Goal: Book appointment/travel/reservation

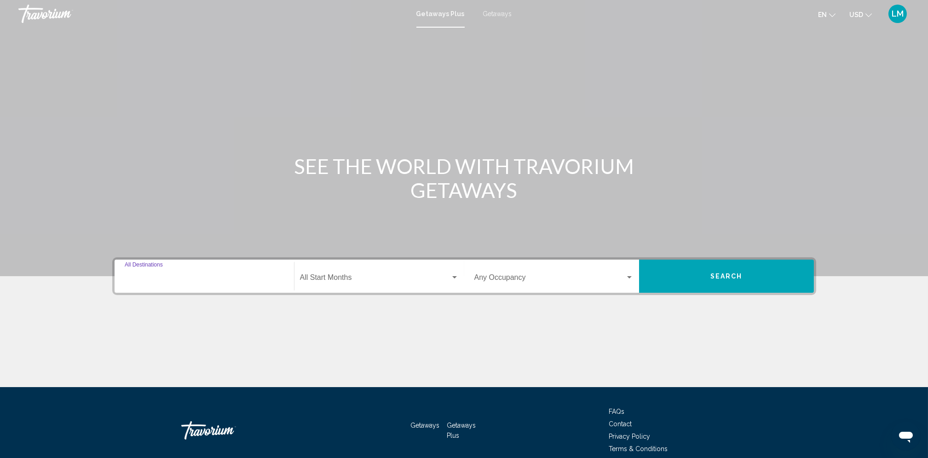
click at [159, 277] on input "Destination All Destinations" at bounding box center [204, 279] width 159 height 8
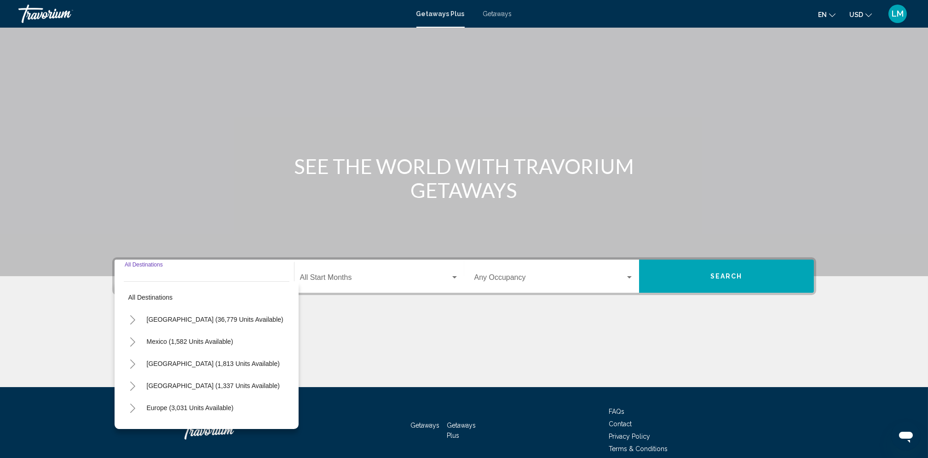
scroll to position [41, 0]
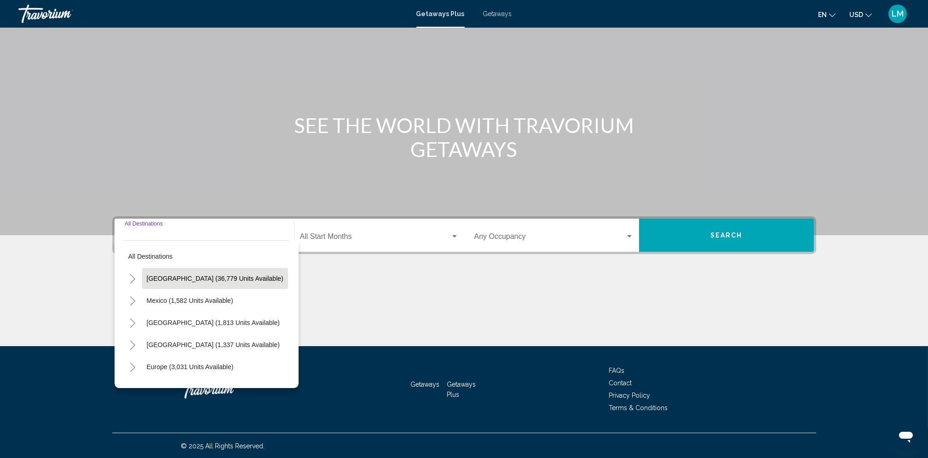
click at [177, 275] on span "[GEOGRAPHIC_DATA] (36,779 units available)" at bounding box center [215, 278] width 137 height 7
type input "**********"
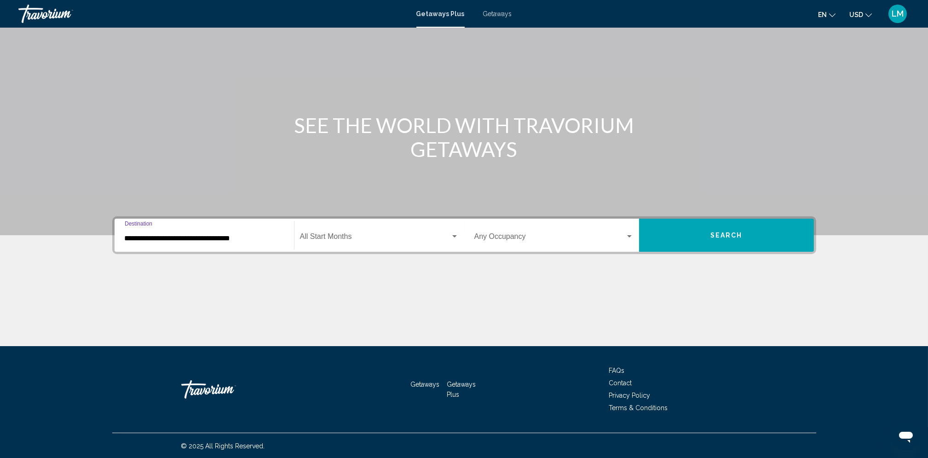
click at [159, 232] on div "**********" at bounding box center [204, 235] width 159 height 29
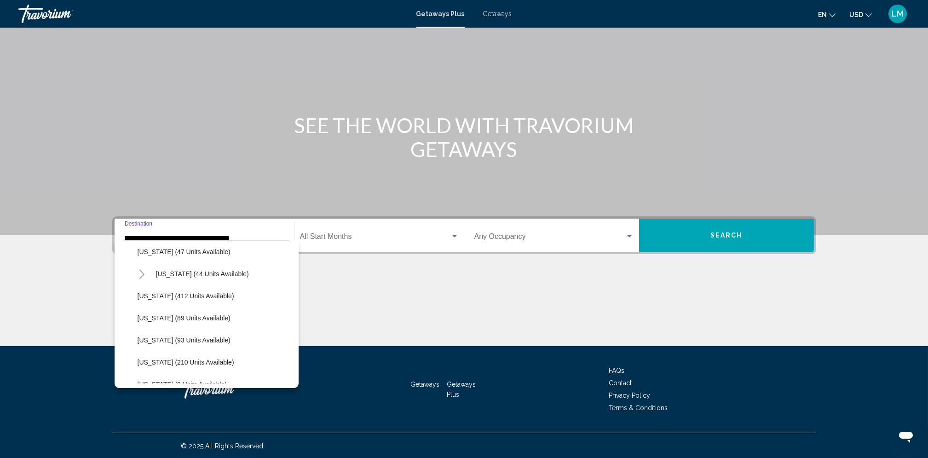
scroll to position [167, 0]
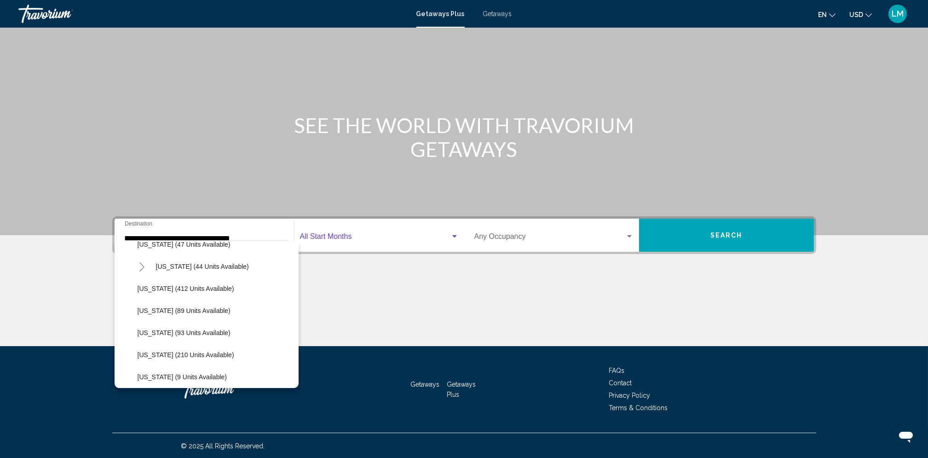
click at [336, 234] on span "Search widget" at bounding box center [375, 238] width 151 height 8
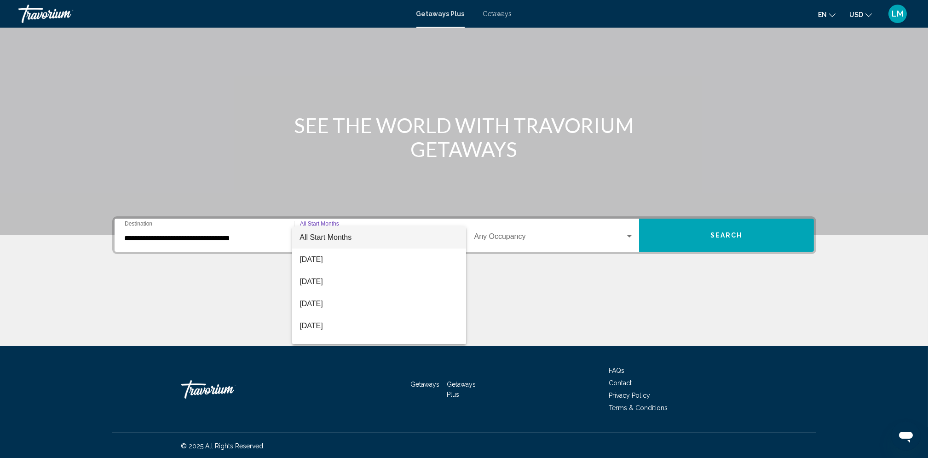
click at [494, 12] on div at bounding box center [464, 229] width 928 height 458
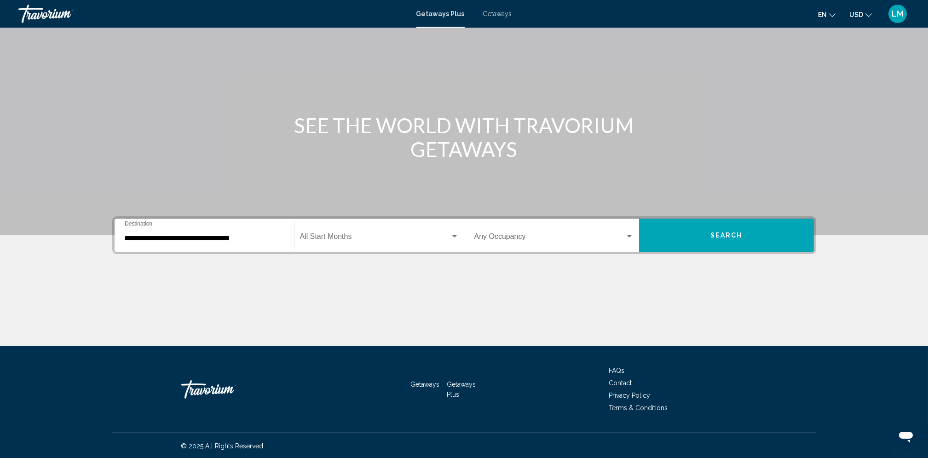
click at [496, 17] on span "Getaways" at bounding box center [497, 13] width 29 height 7
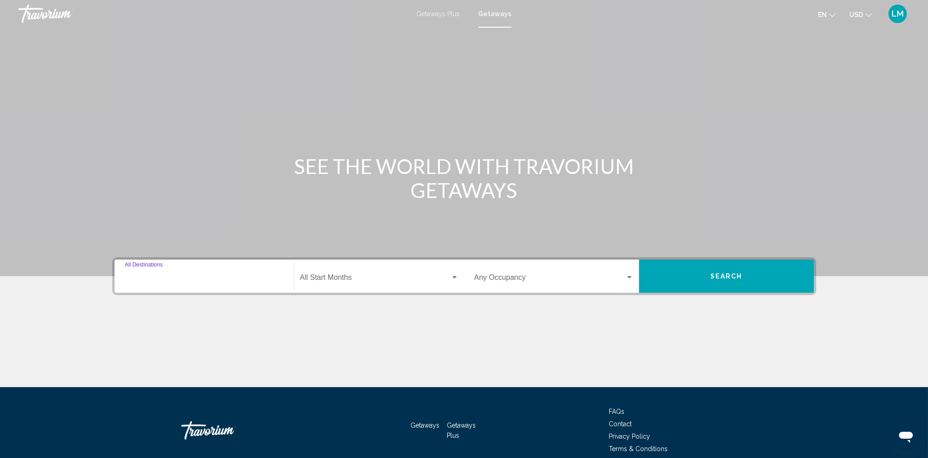
click at [152, 279] on input "Destination All Destinations" at bounding box center [204, 279] width 159 height 8
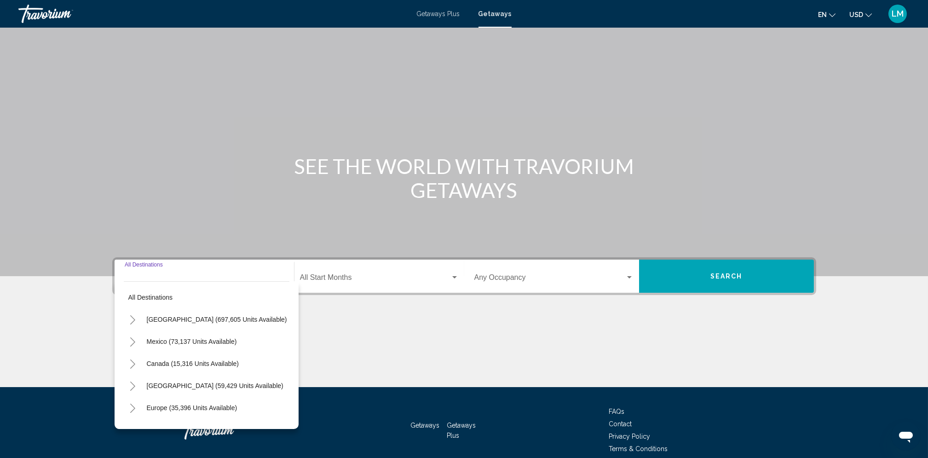
scroll to position [41, 0]
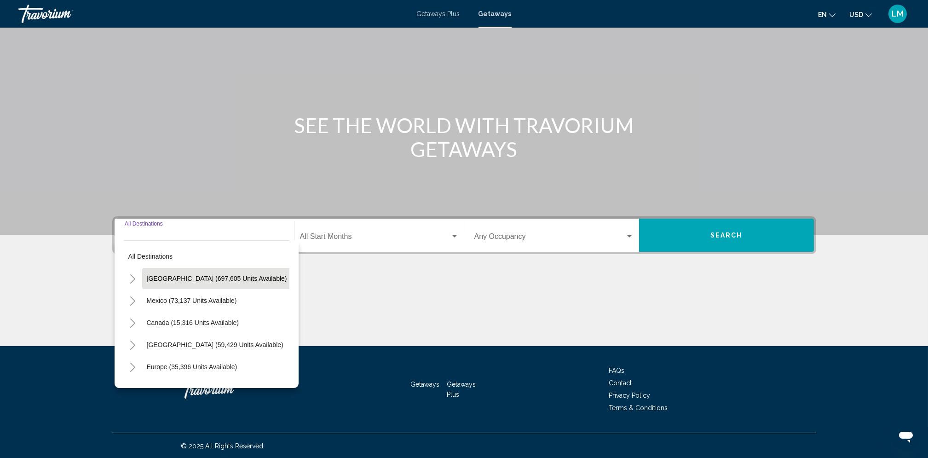
click at [165, 272] on button "[GEOGRAPHIC_DATA] (697,605 units available)" at bounding box center [217, 278] width 150 height 21
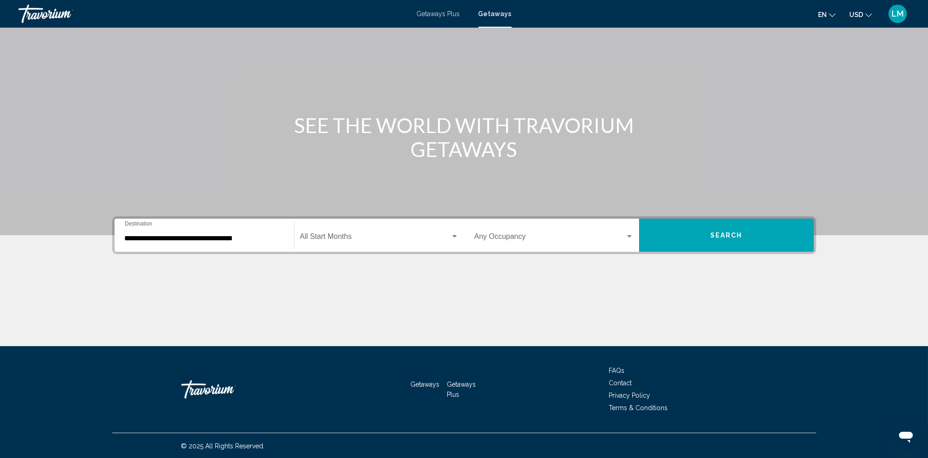
click at [496, 15] on span "Getaways" at bounding box center [495, 13] width 33 height 7
click at [140, 243] on div "**********" at bounding box center [204, 235] width 159 height 29
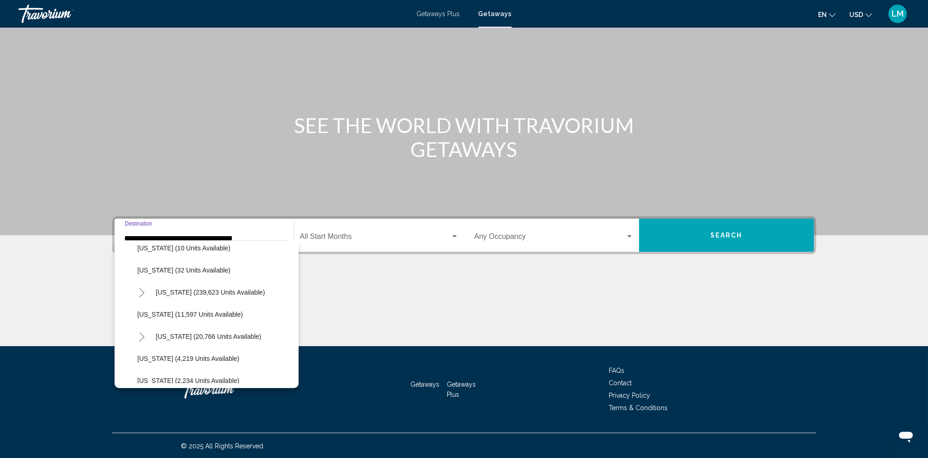
scroll to position [160, 0]
click at [141, 293] on icon "Toggle Florida (239,623 units available)" at bounding box center [142, 295] width 7 height 9
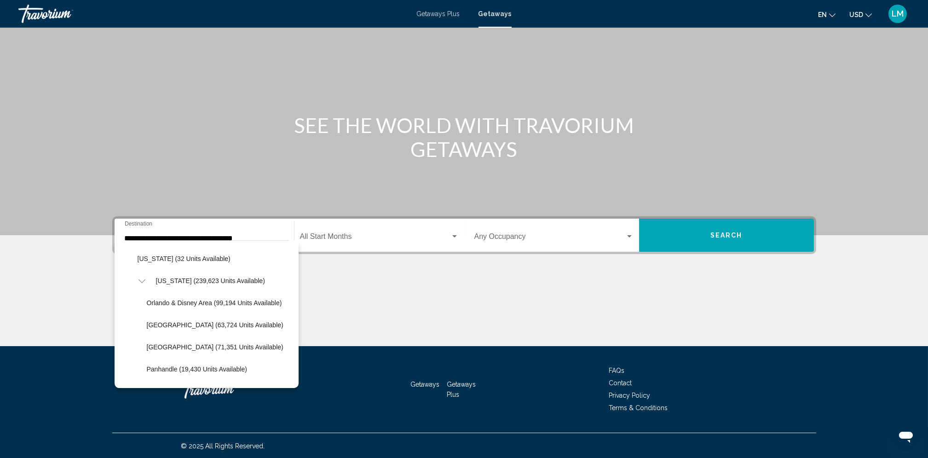
scroll to position [158, 0]
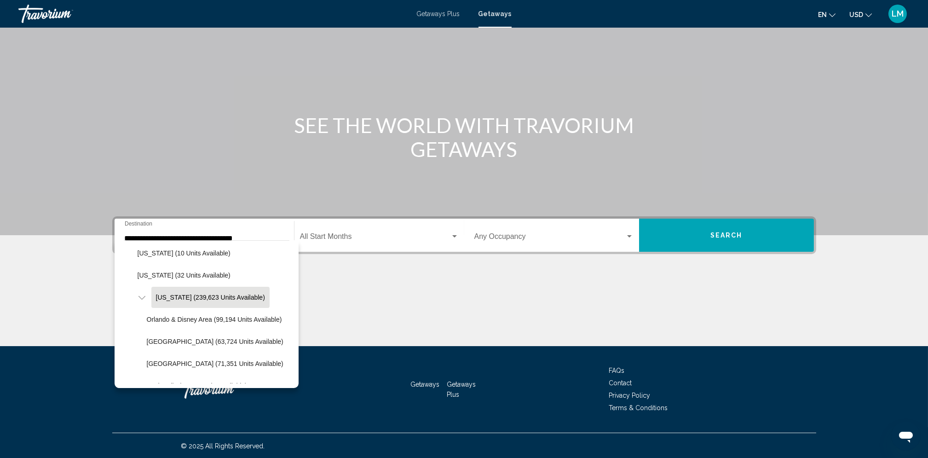
click at [185, 301] on button "[US_STATE] (239,623 units available)" at bounding box center [210, 297] width 118 height 21
type input "**********"
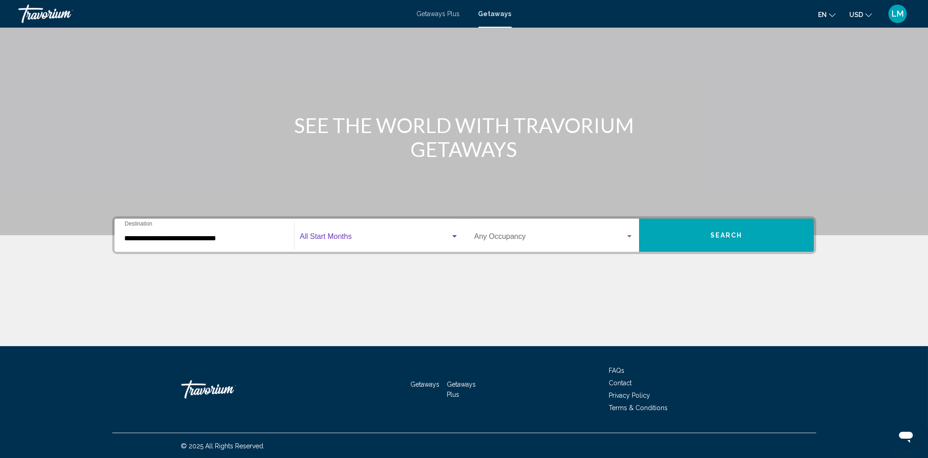
click at [335, 240] on span "Search widget" at bounding box center [375, 238] width 151 height 8
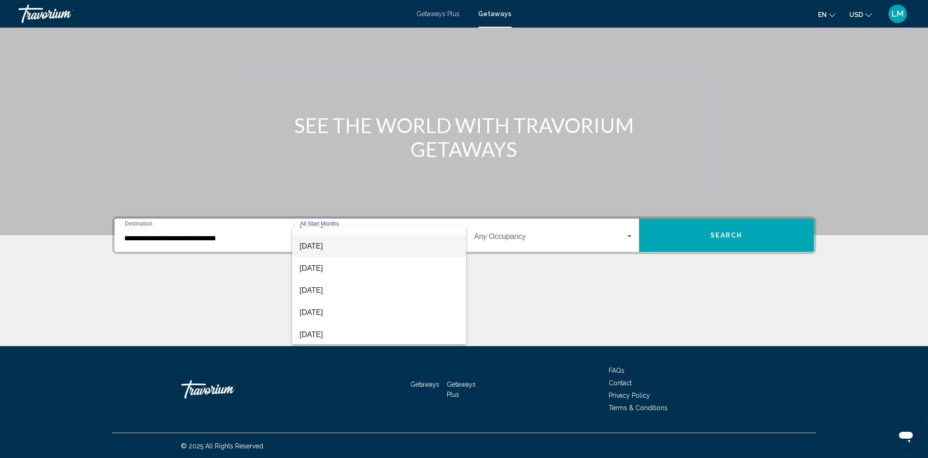
scroll to position [82, 0]
click at [343, 310] on span "[DATE]" at bounding box center [379, 310] width 159 height 22
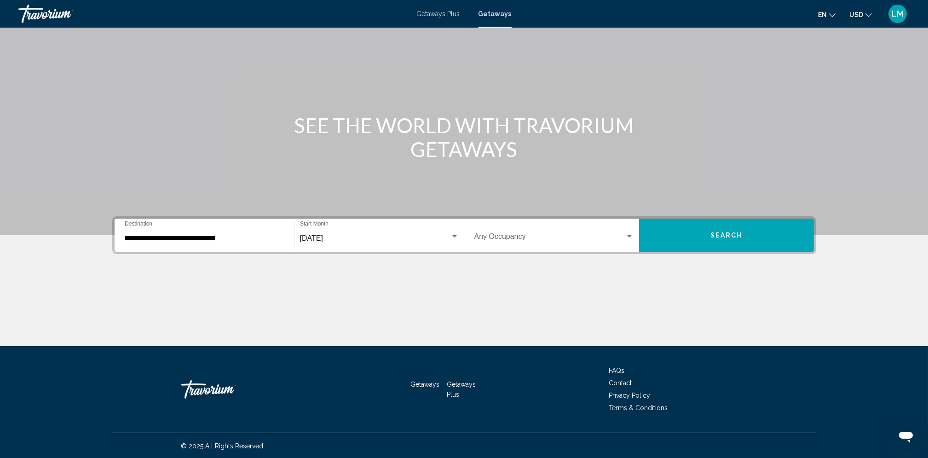
click at [510, 231] on div "Occupancy Any Occupancy" at bounding box center [554, 235] width 159 height 29
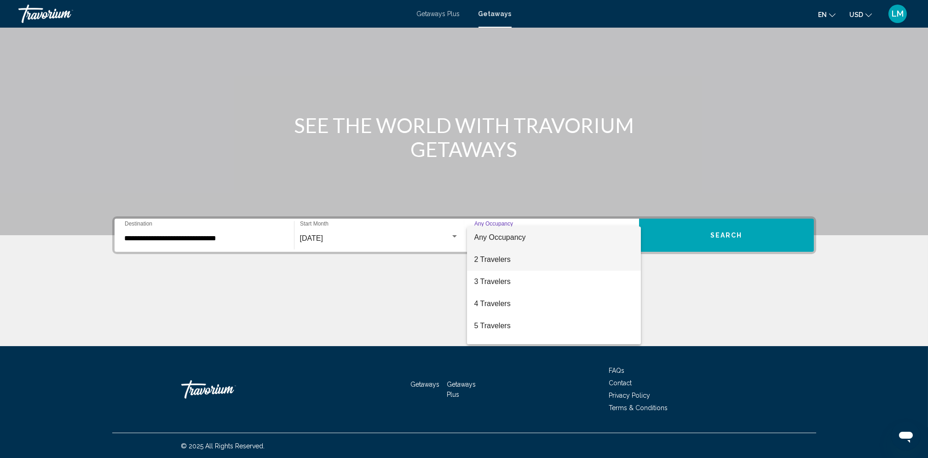
click at [499, 261] on span "2 Travelers" at bounding box center [554, 260] width 159 height 22
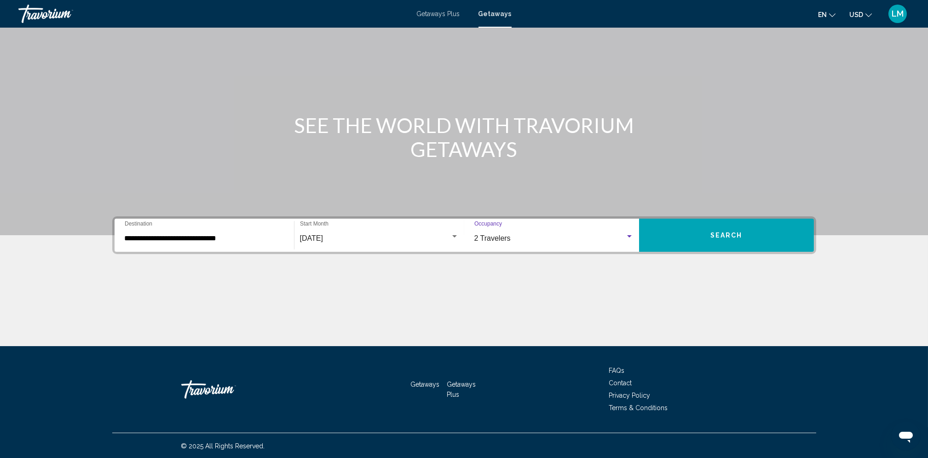
click at [730, 232] on span "Search" at bounding box center [727, 235] width 32 height 7
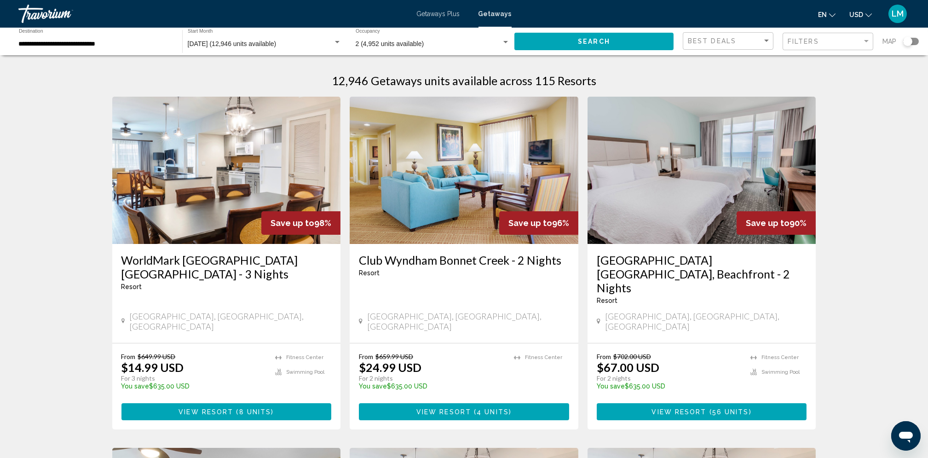
click at [225, 45] on span "[DATE] (12,946 units available)" at bounding box center [232, 43] width 89 height 7
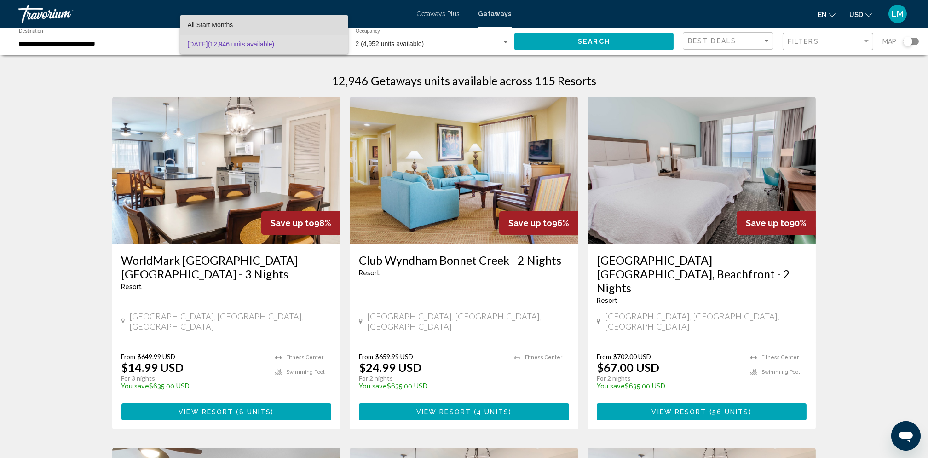
click at [224, 23] on span "All Start Months" at bounding box center [210, 24] width 46 height 7
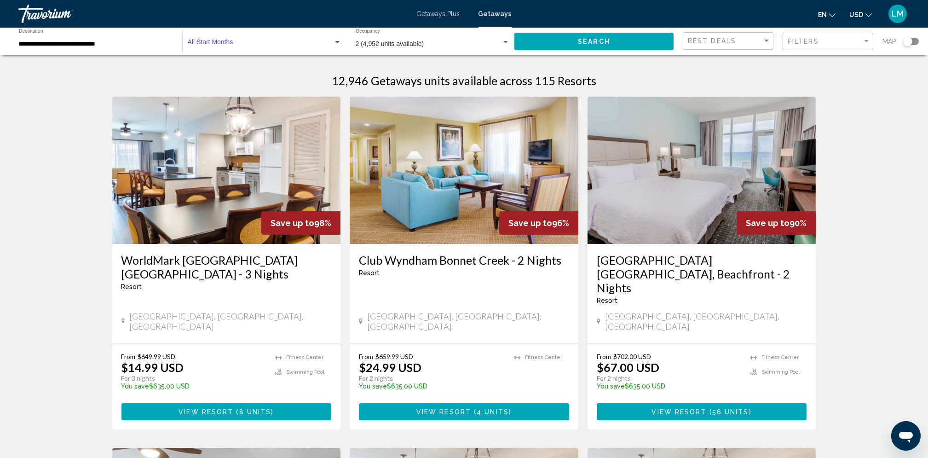
click at [335, 39] on div "Search widget" at bounding box center [337, 42] width 8 height 7
click at [227, 43] on span "All Start Months" at bounding box center [210, 44] width 46 height 7
click at [600, 40] on span "Search" at bounding box center [594, 41] width 32 height 7
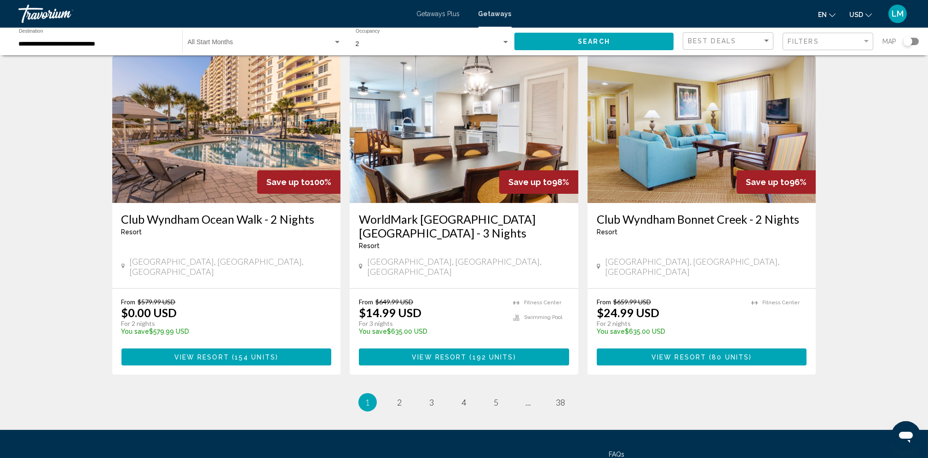
scroll to position [1026, 0]
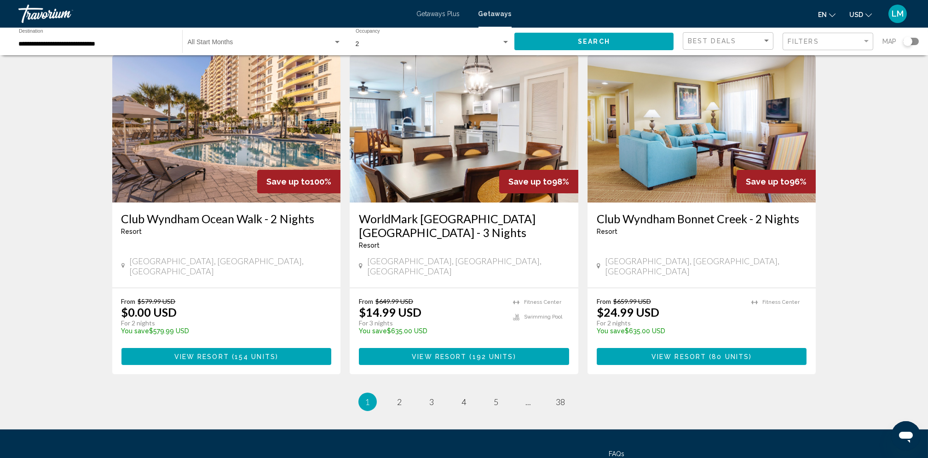
drag, startPoint x: 707, startPoint y: 284, endPoint x: 61, endPoint y: 284, distance: 646.2
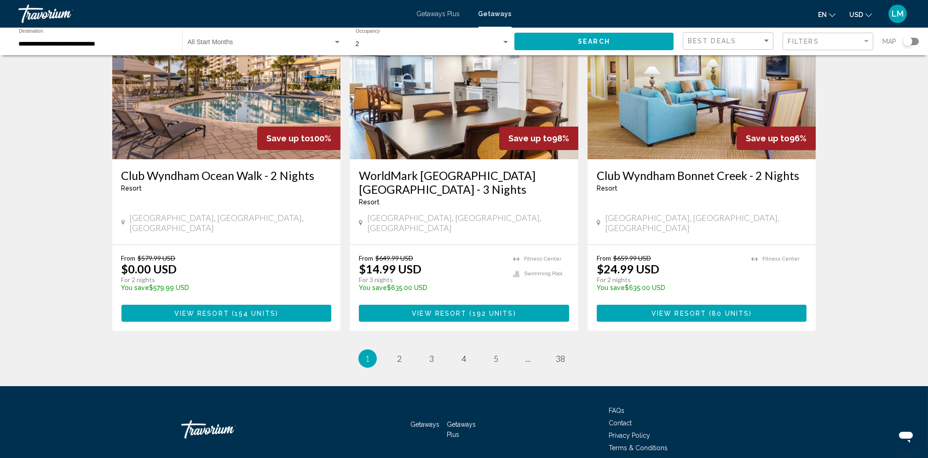
scroll to position [1083, 0]
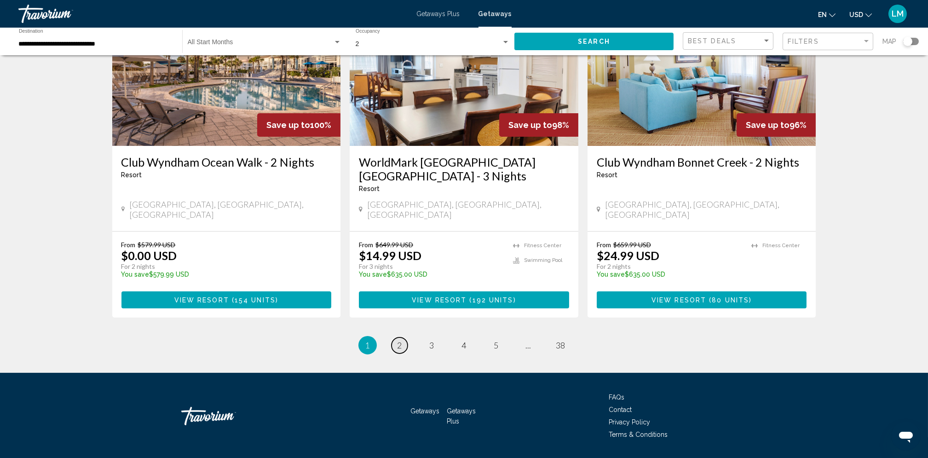
click at [399, 340] on span "2" at bounding box center [400, 345] width 5 height 10
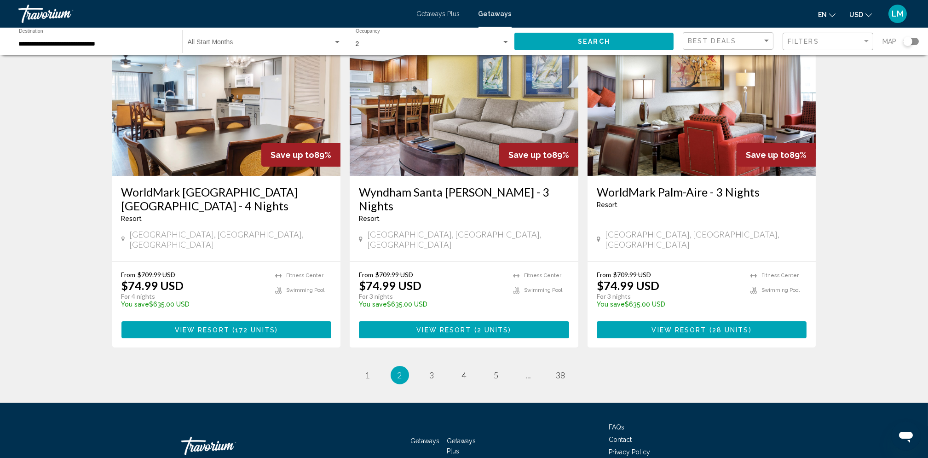
scroll to position [1096, 0]
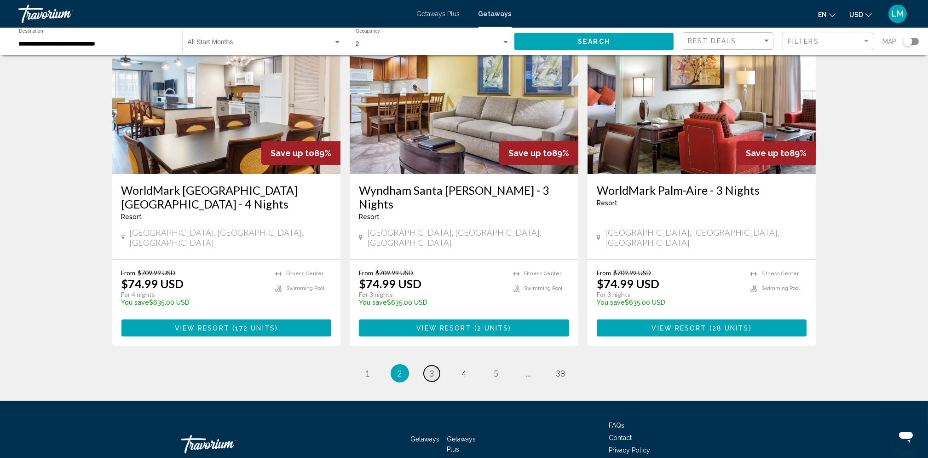
click at [430, 368] on span "3" at bounding box center [432, 373] width 5 height 10
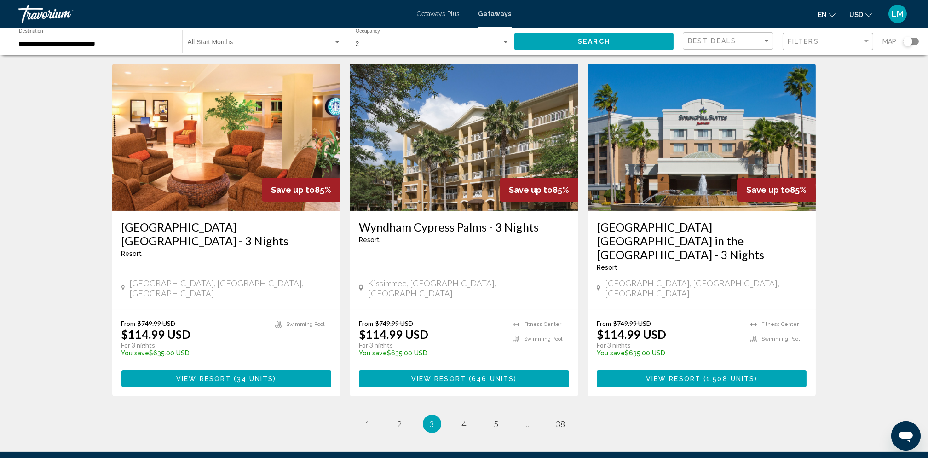
scroll to position [1050, 0]
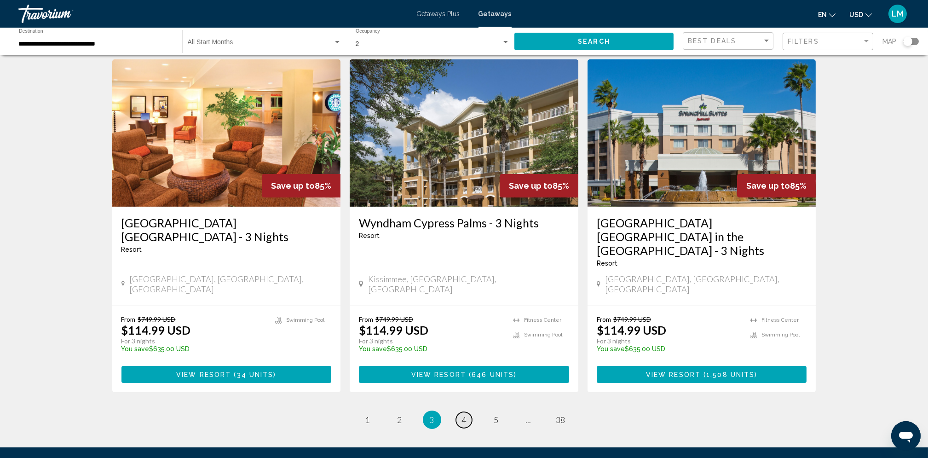
click at [461, 412] on link "page 4" at bounding box center [464, 420] width 16 height 16
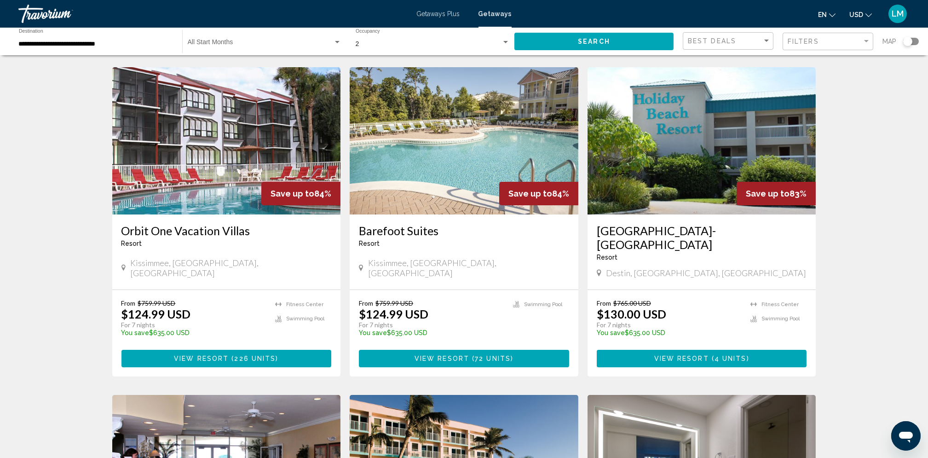
scroll to position [382, 0]
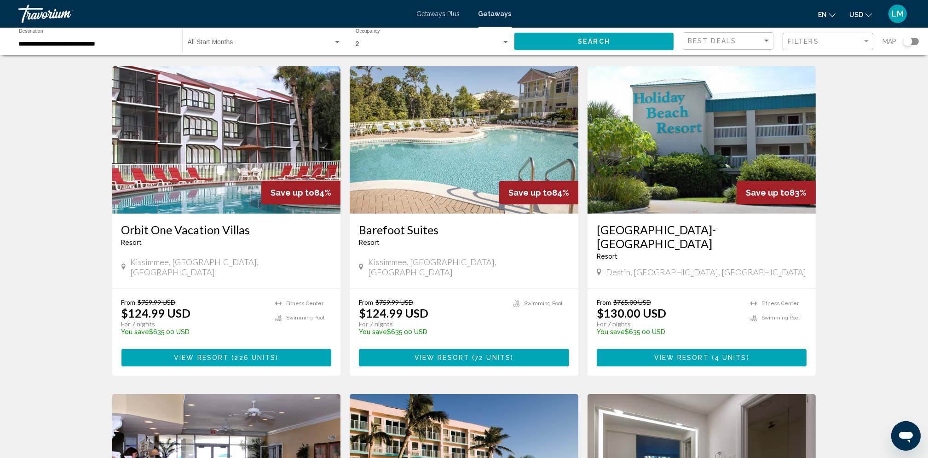
click at [400, 349] on button "View Resort ( 72 units )" at bounding box center [464, 357] width 210 height 17
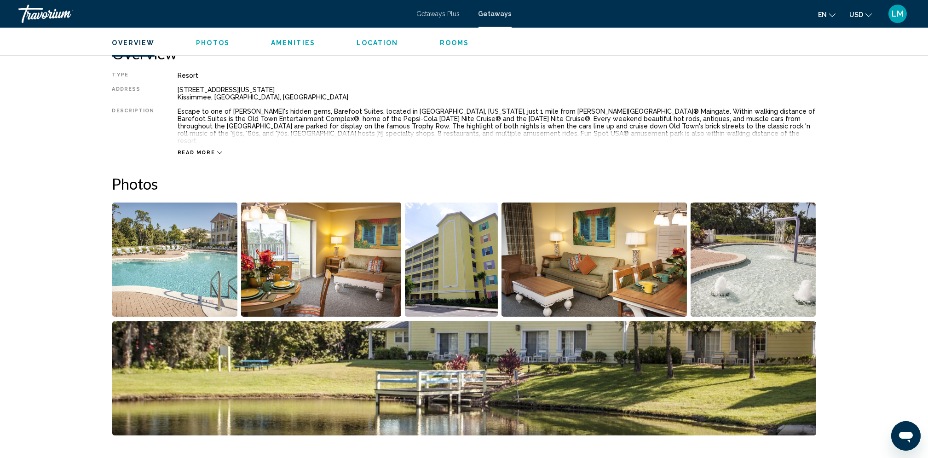
scroll to position [301, 0]
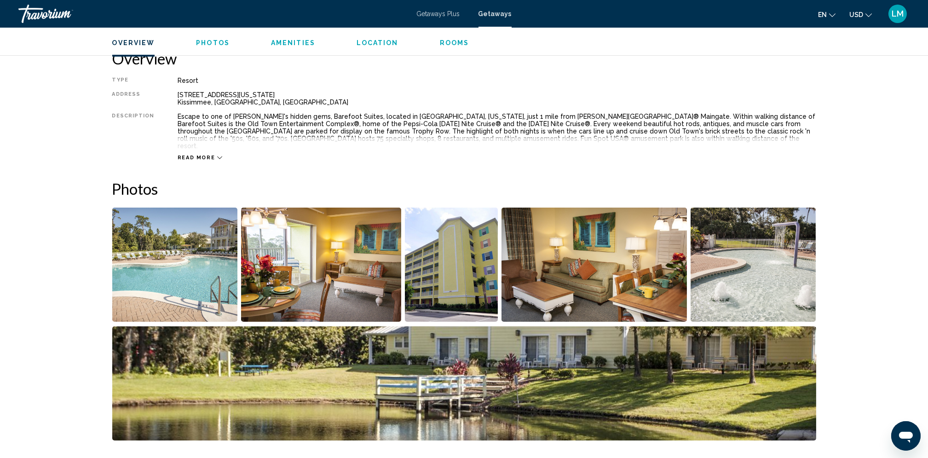
click at [191, 259] on img "Open full-screen image slider" at bounding box center [175, 265] width 126 height 114
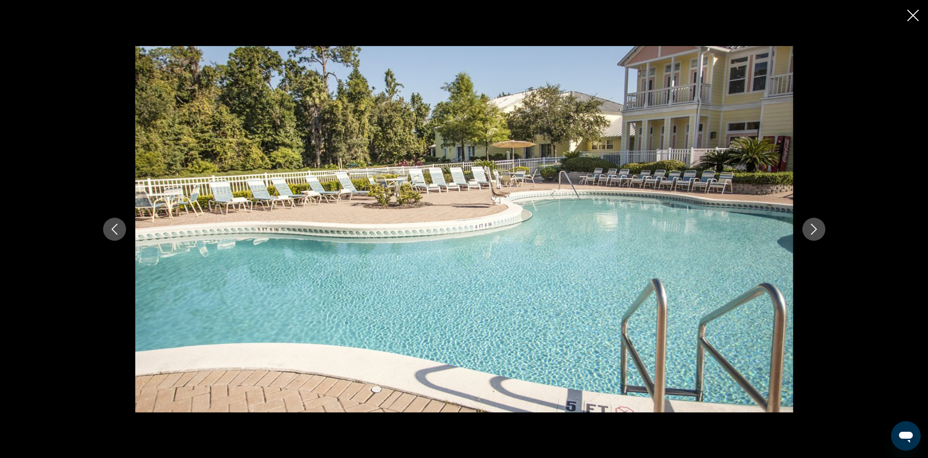
click at [814, 228] on icon "Next image" at bounding box center [814, 229] width 11 height 11
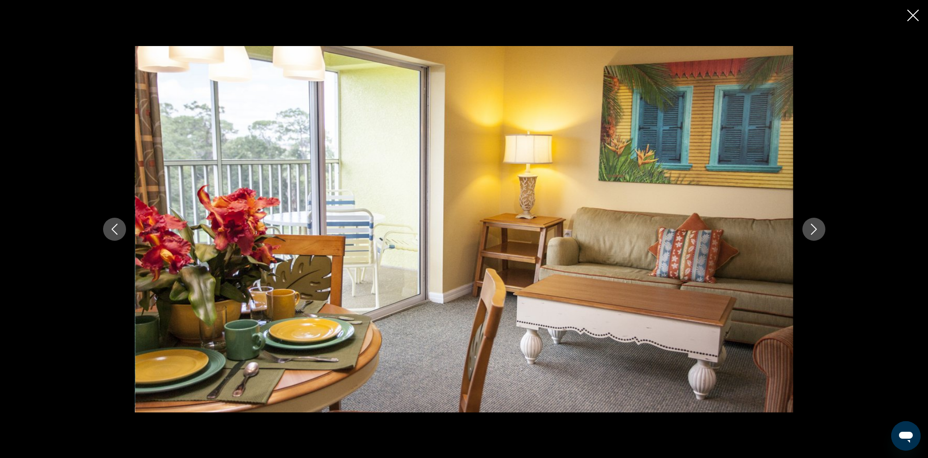
click at [814, 228] on icon "Next image" at bounding box center [814, 229] width 11 height 11
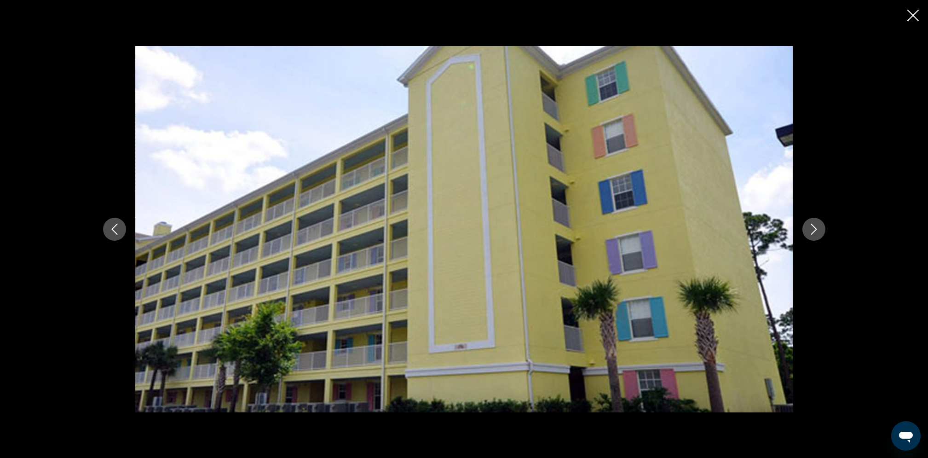
click at [814, 228] on icon "Next image" at bounding box center [814, 229] width 11 height 11
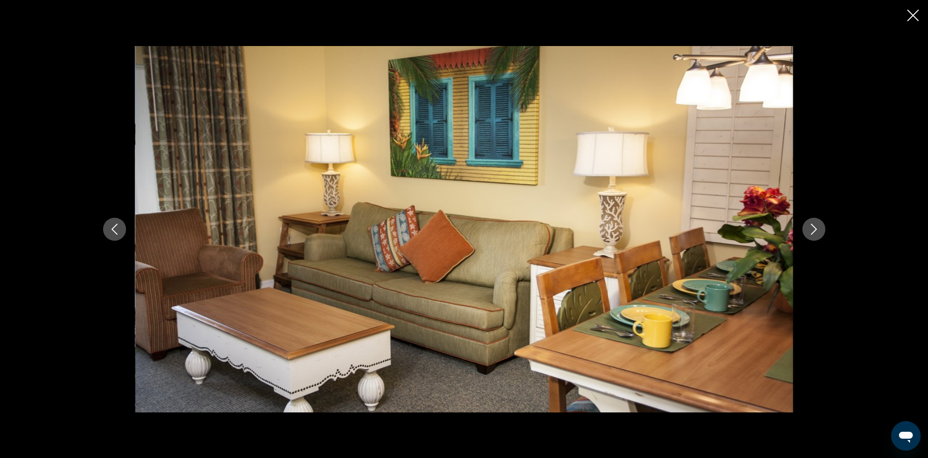
click at [814, 228] on icon "Next image" at bounding box center [814, 229] width 11 height 11
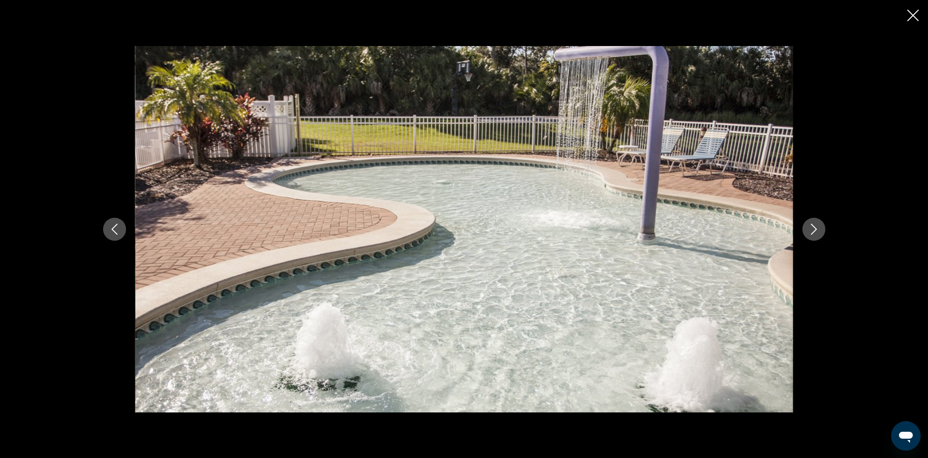
click at [814, 228] on icon "Next image" at bounding box center [814, 229] width 11 height 11
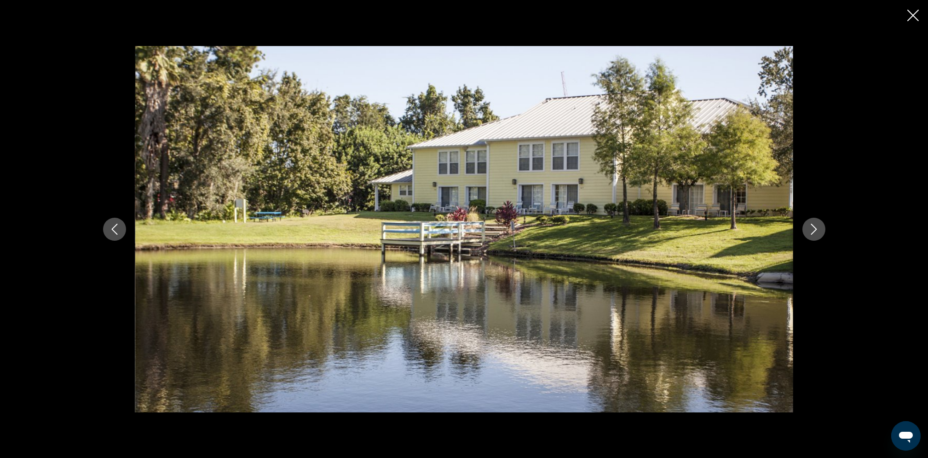
scroll to position [479, 0]
click at [912, 12] on icon "Close slideshow" at bounding box center [914, 16] width 12 height 12
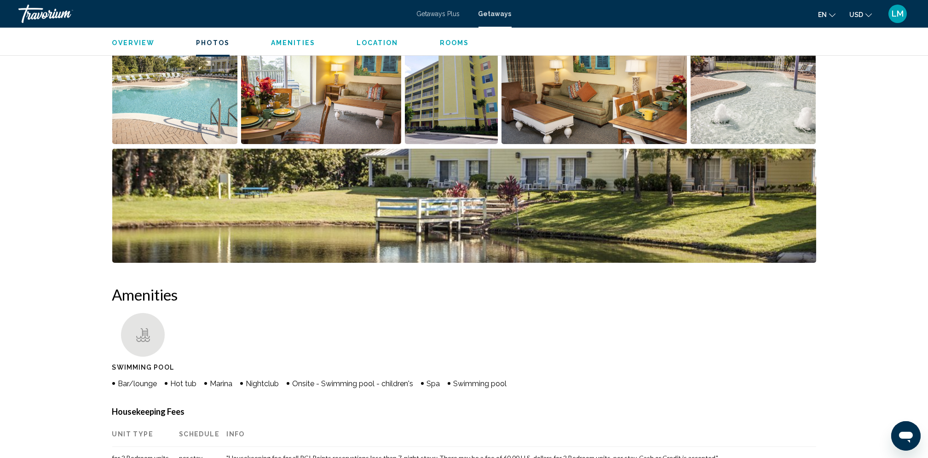
click at [433, 285] on h2 "Amenities" at bounding box center [464, 294] width 704 height 18
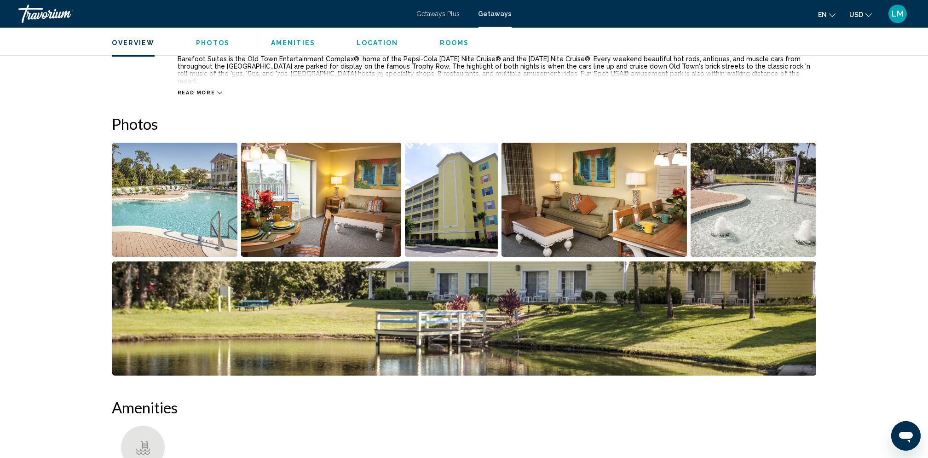
scroll to position [363, 0]
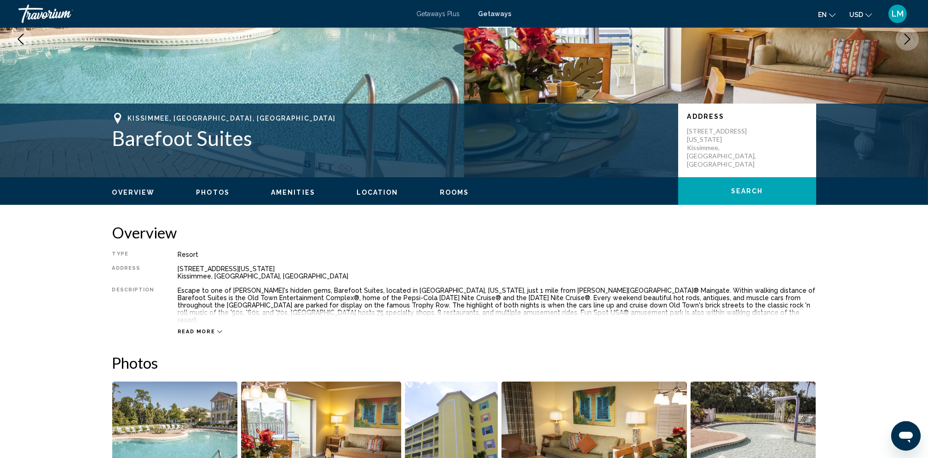
scroll to position [0, 0]
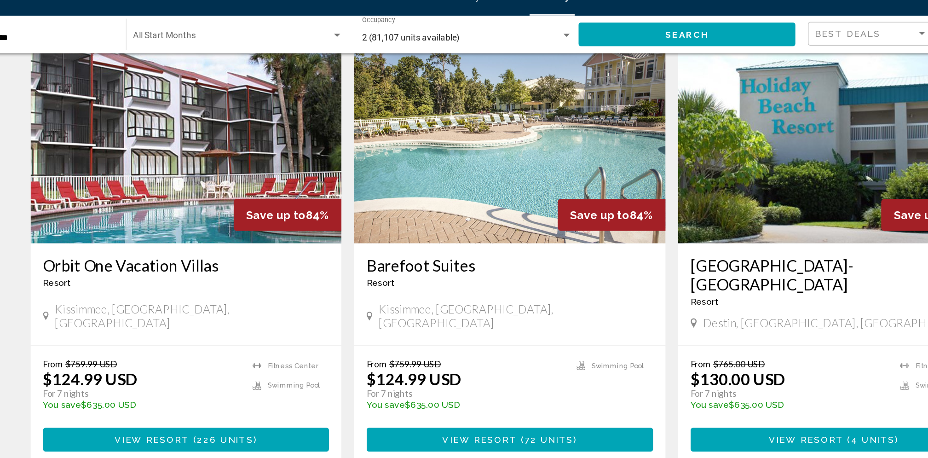
scroll to position [400, 0]
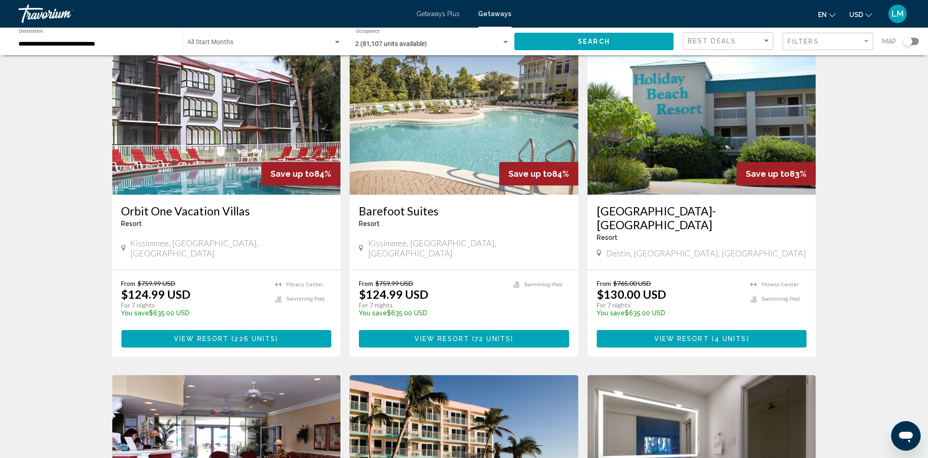
click at [189, 119] on img "Main content" at bounding box center [226, 120] width 229 height 147
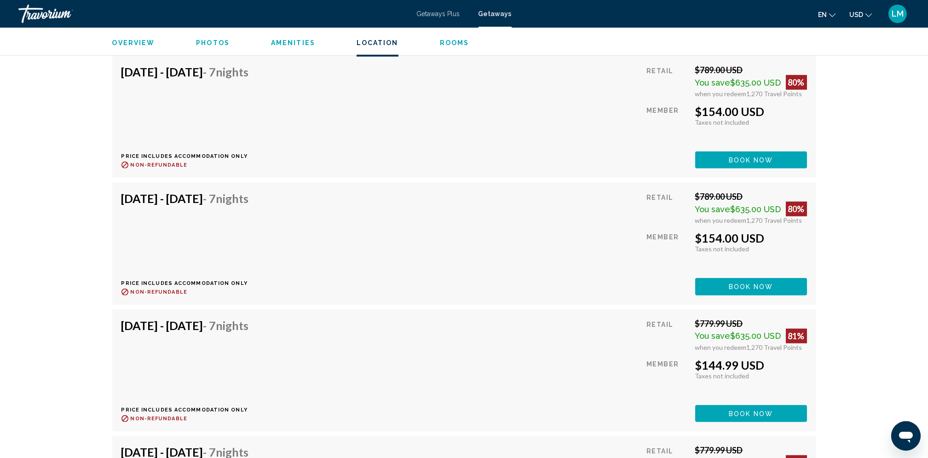
scroll to position [2255, 0]
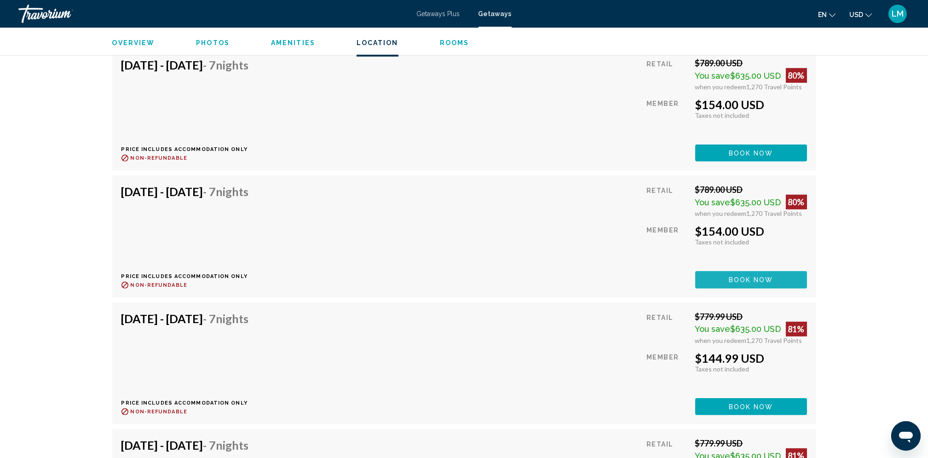
click at [731, 277] on span "Book now" at bounding box center [751, 280] width 45 height 7
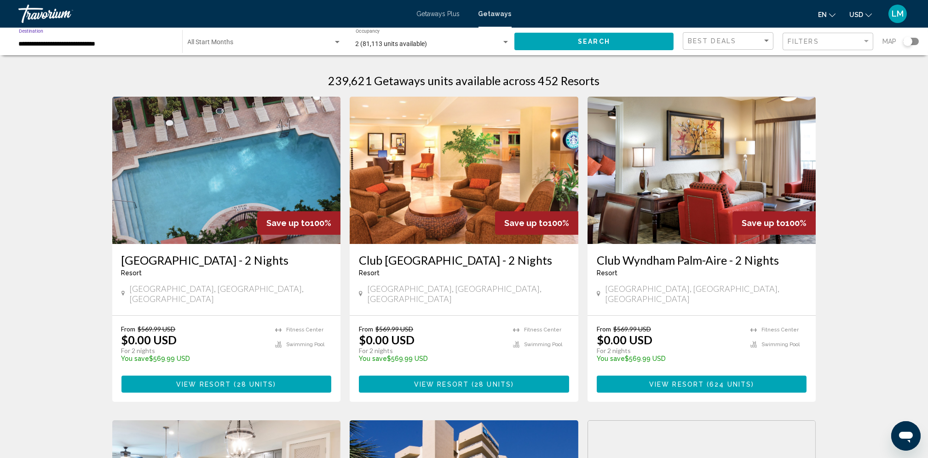
click at [58, 44] on input "**********" at bounding box center [96, 44] width 154 height 7
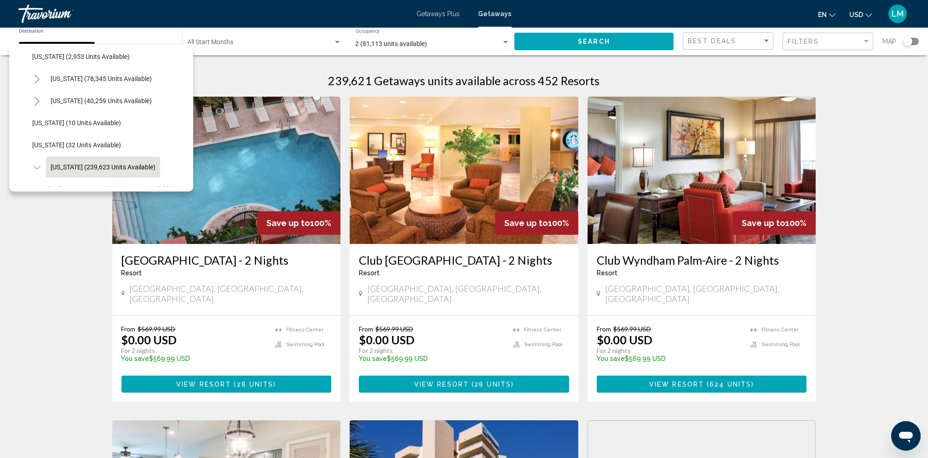
scroll to position [91, 0]
click at [35, 170] on icon "Toggle Florida (239,623 units available)" at bounding box center [37, 168] width 7 height 9
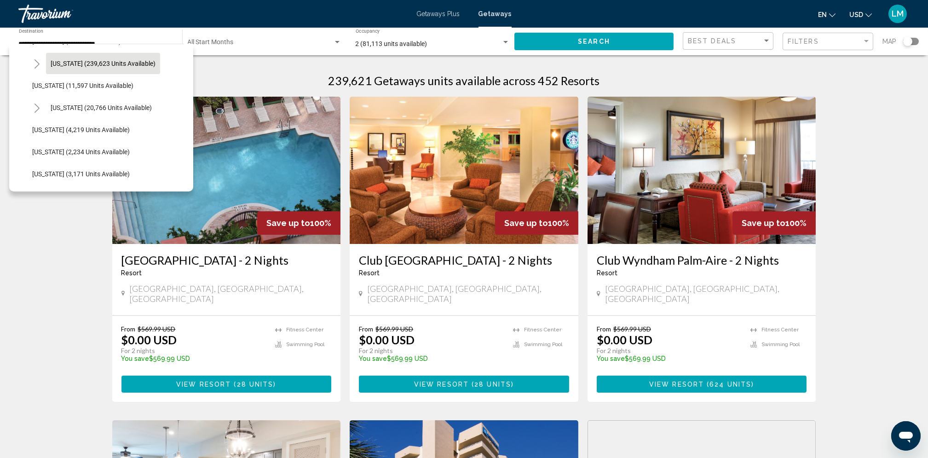
scroll to position [197, 0]
click at [37, 104] on icon "Toggle Hawaii (20,766 units available)" at bounding box center [37, 106] width 5 height 9
click at [76, 103] on span "[US_STATE] (20,766 units available)" at bounding box center [101, 106] width 101 height 7
type input "**********"
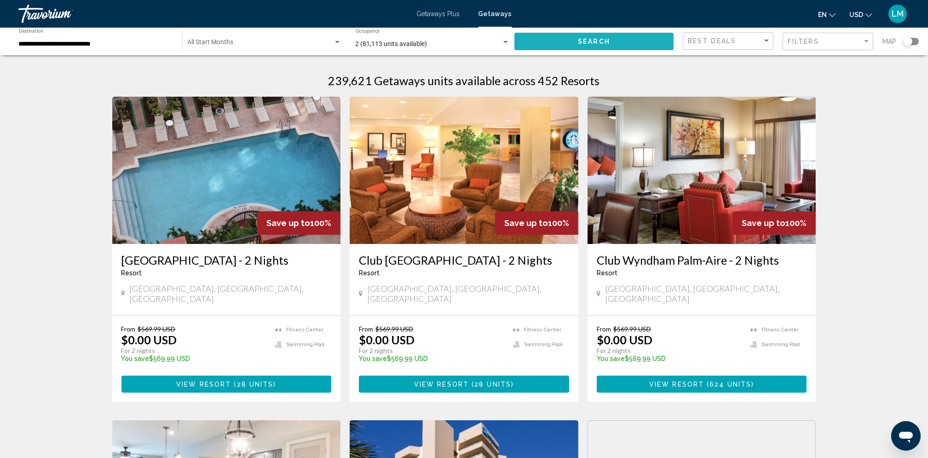
click at [602, 39] on span "Search" at bounding box center [594, 41] width 32 height 7
